Goal: Book appointment/travel/reservation

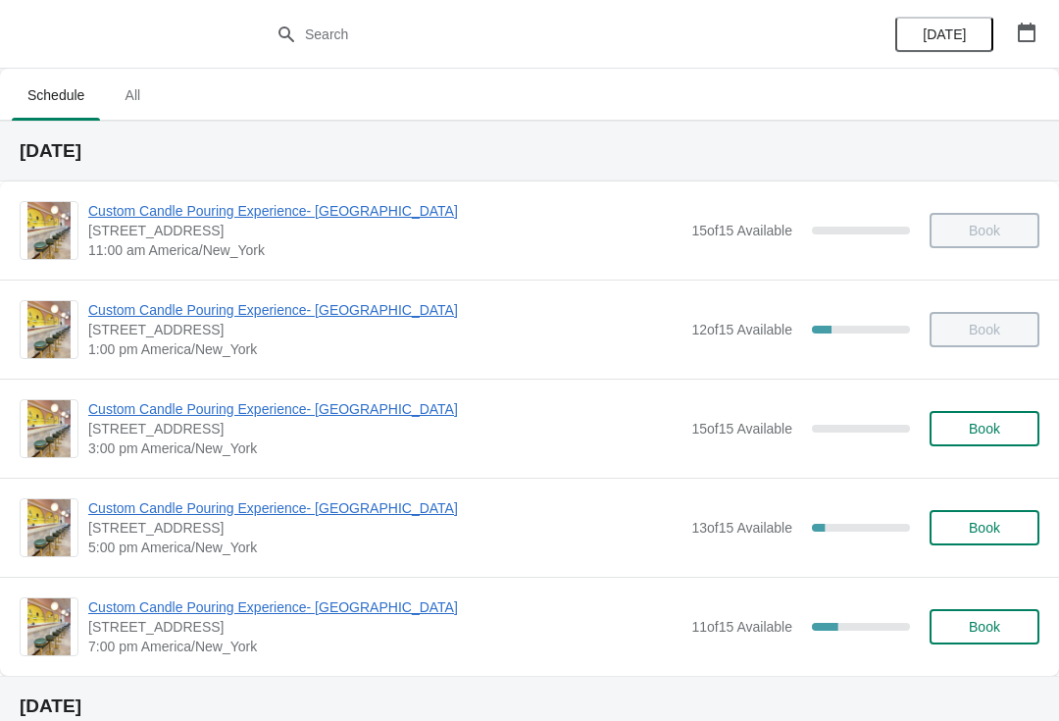
click at [1012, 429] on span "Book" at bounding box center [984, 429] width 75 height 16
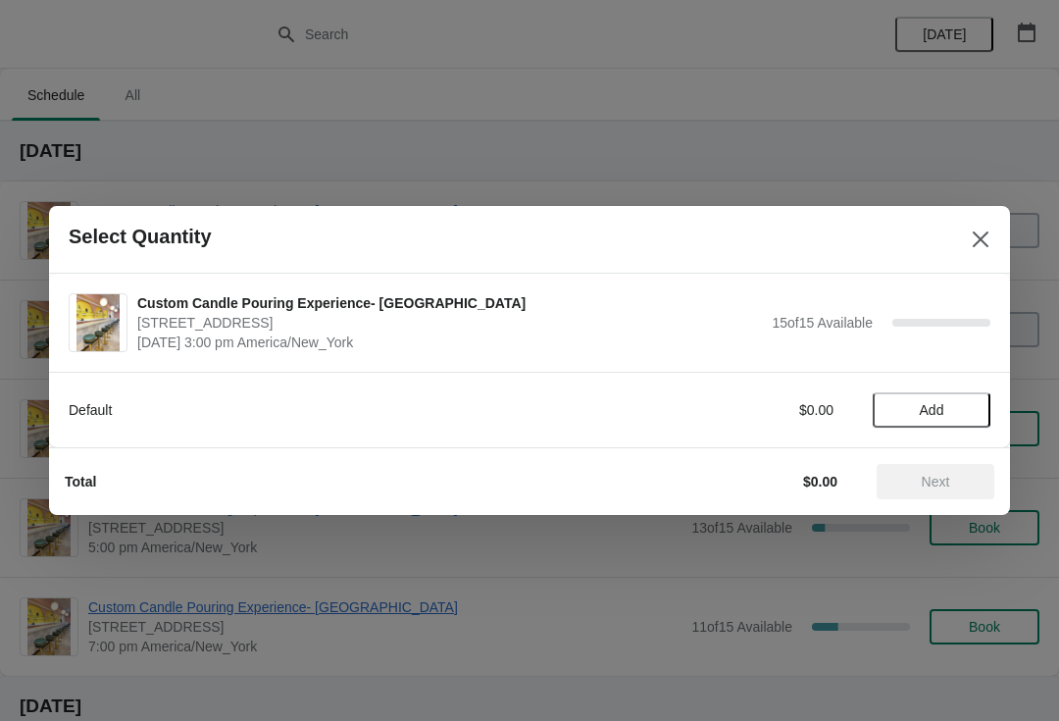
click at [935, 416] on span "Add" at bounding box center [932, 410] width 25 height 16
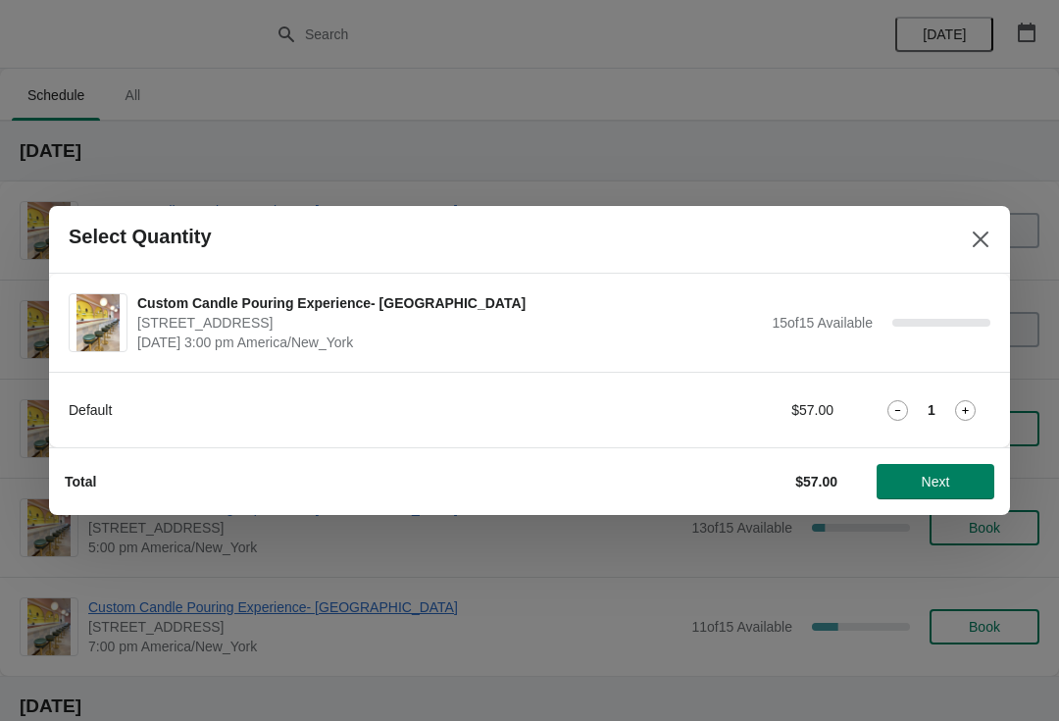
click at [975, 410] on icon at bounding box center [965, 410] width 21 height 21
click at [964, 495] on button "Next" at bounding box center [936, 481] width 118 height 35
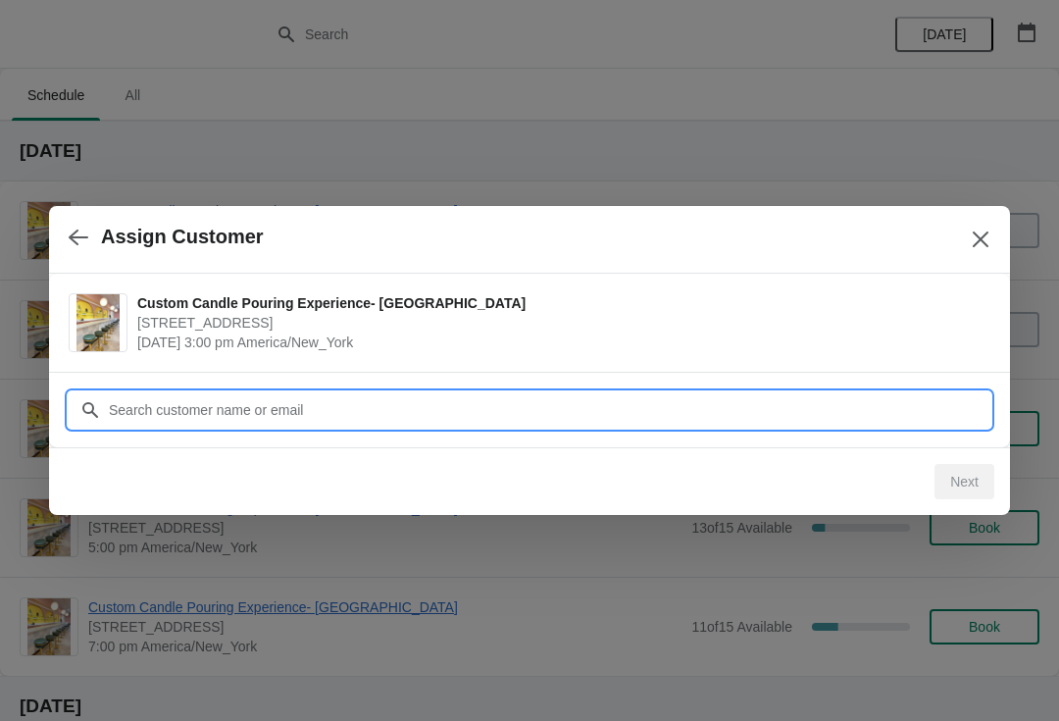
click at [867, 406] on input "Customer" at bounding box center [549, 409] width 882 height 35
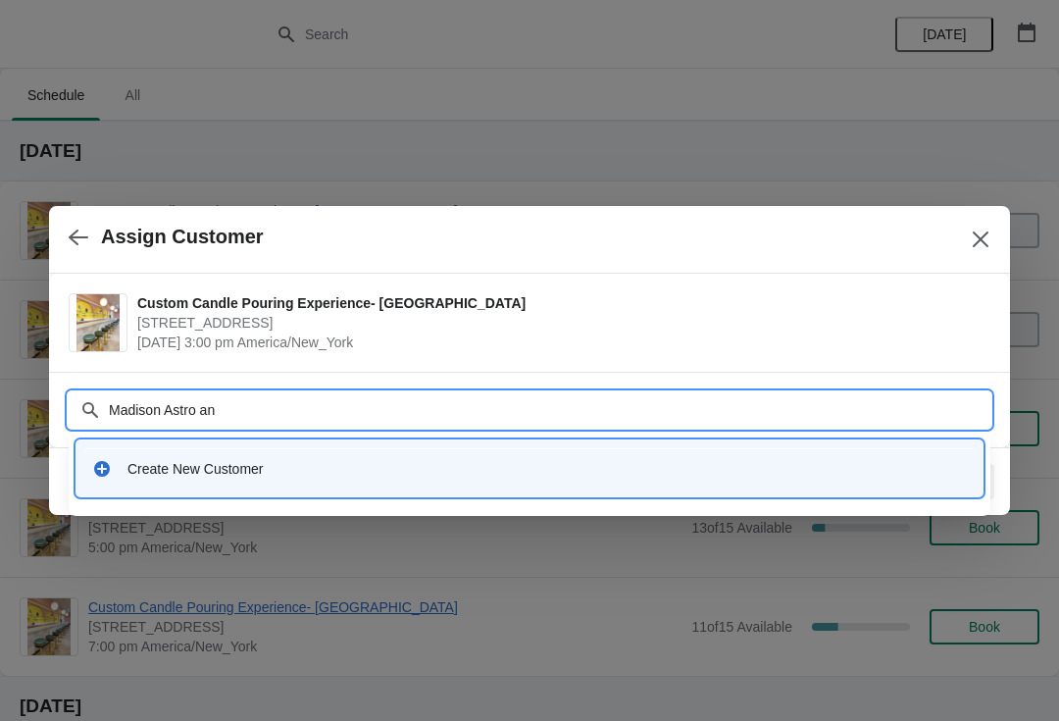
click at [427, 405] on input "Madison Astro an" at bounding box center [549, 409] width 882 height 35
type input "[PERSON_NAME]"
click at [144, 466] on div "Create New Customer" at bounding box center [546, 469] width 839 height 20
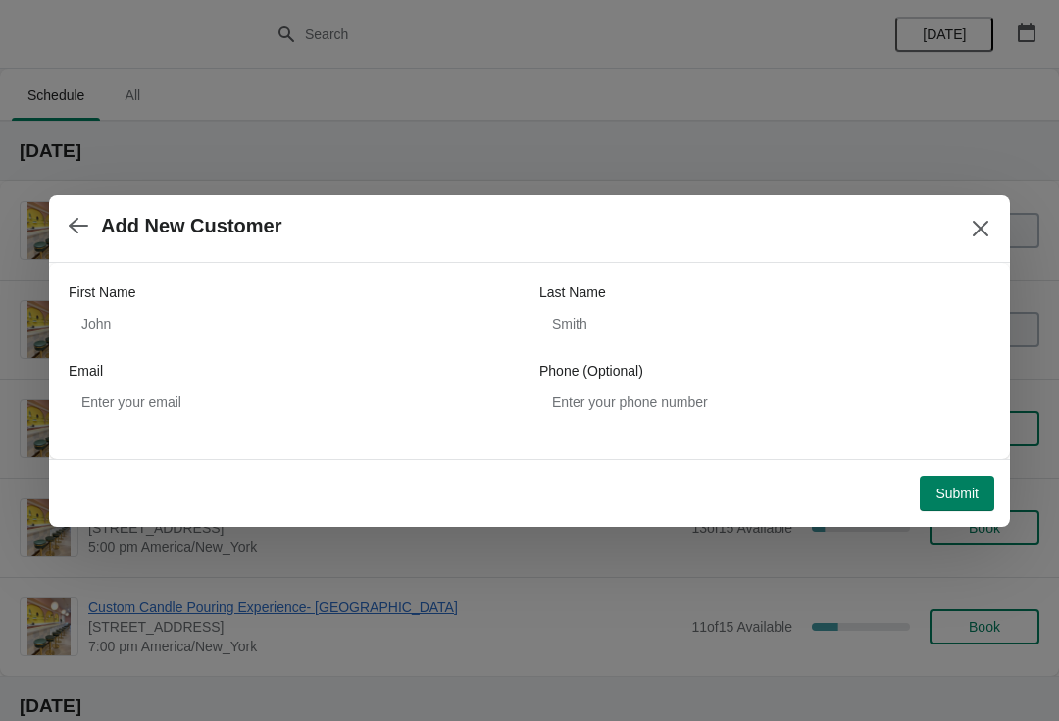
click at [960, 500] on span "Submit" at bounding box center [956, 493] width 43 height 16
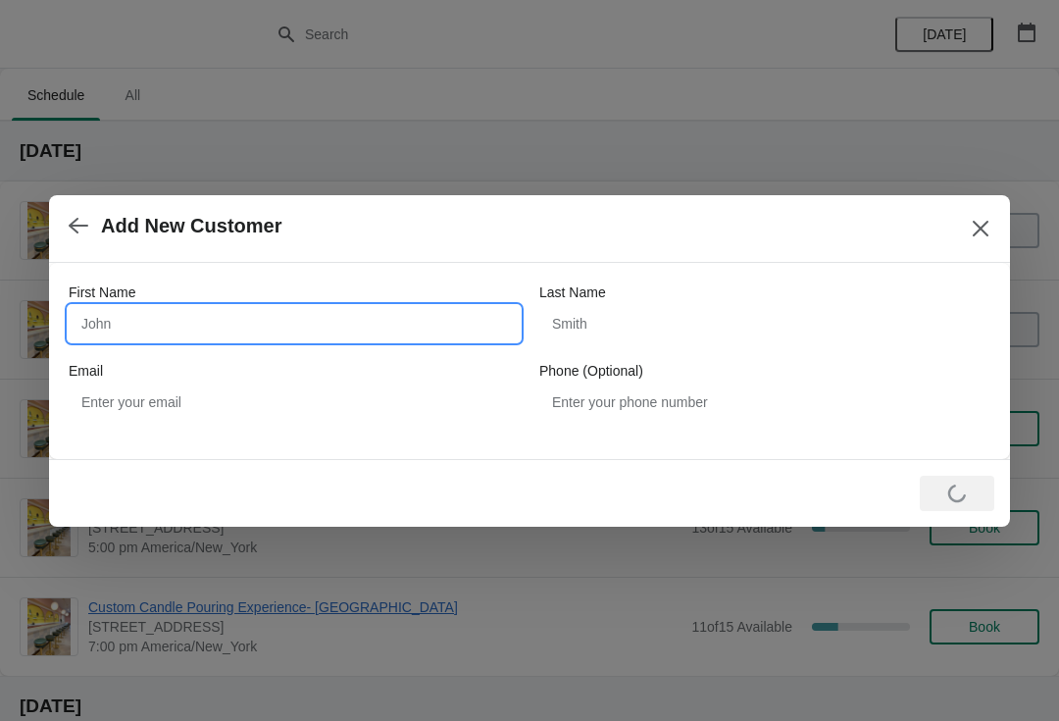
click at [112, 316] on input "First Name" at bounding box center [294, 323] width 451 height 35
type input "[GEOGRAPHIC_DATA]"
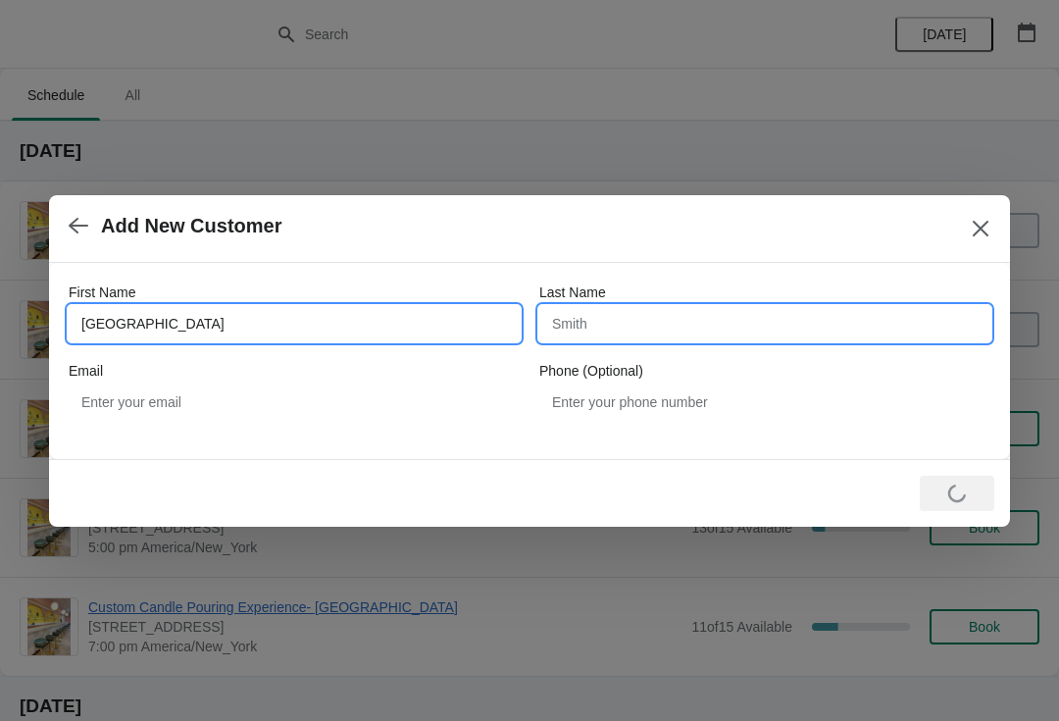
click at [626, 331] on input "Last Name" at bounding box center [764, 323] width 451 height 35
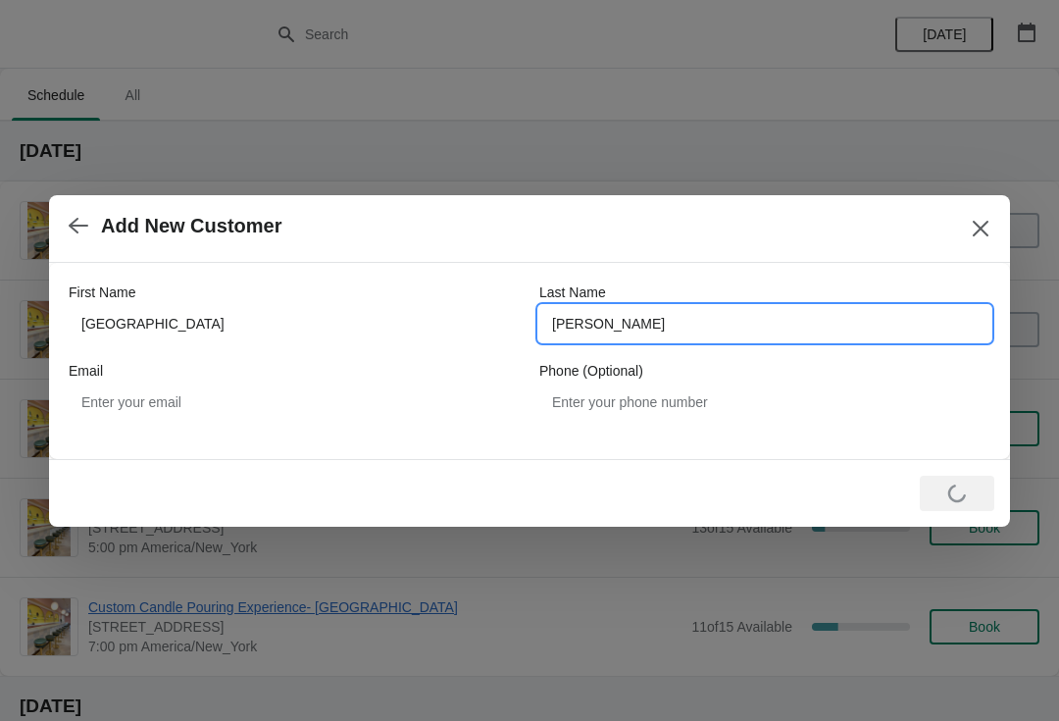
type input "[PERSON_NAME]"
click at [958, 503] on div "Loading Submit" at bounding box center [957, 493] width 75 height 35
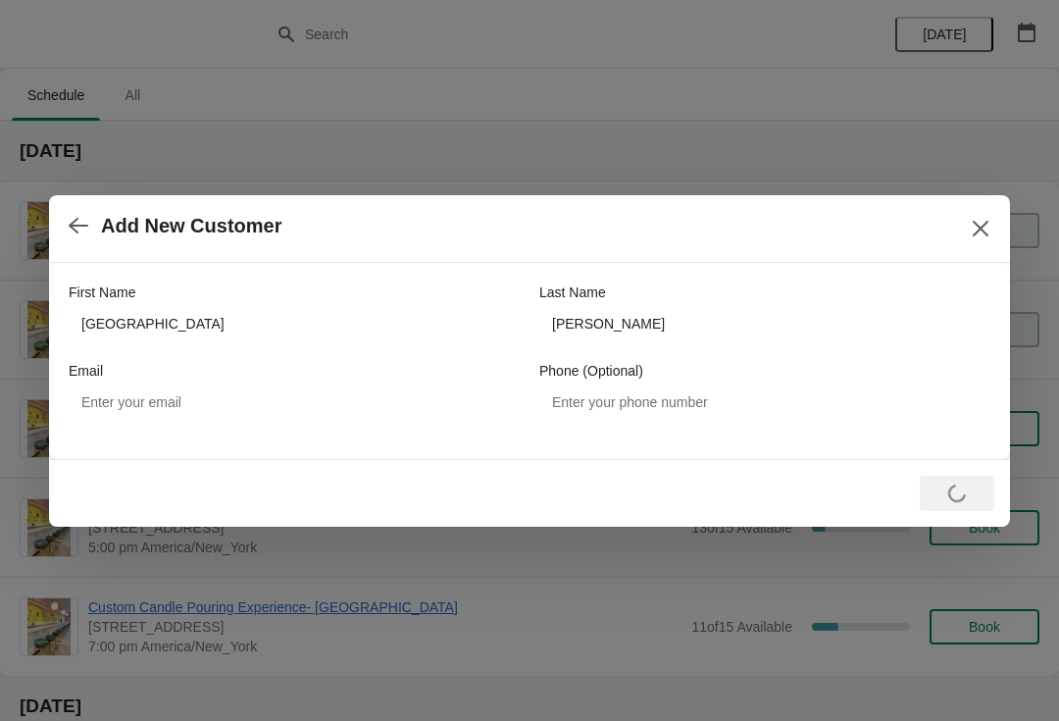
click at [978, 479] on div "Loading Submit" at bounding box center [957, 493] width 75 height 35
click at [938, 494] on div "Loading Submit" at bounding box center [957, 493] width 75 height 35
